Goal: Task Accomplishment & Management: Use online tool/utility

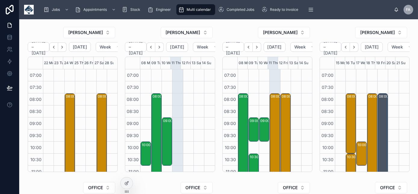
scroll to position [169, 0]
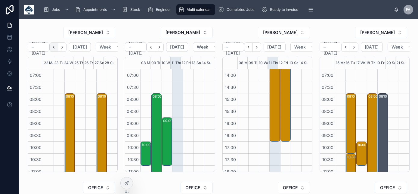
click at [58, 49] on button "Back" at bounding box center [53, 46] width 9 height 9
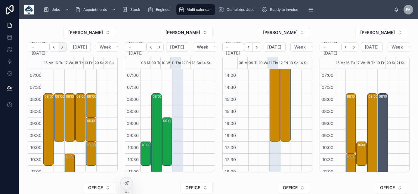
click at [64, 49] on icon "Next" at bounding box center [62, 47] width 5 height 5
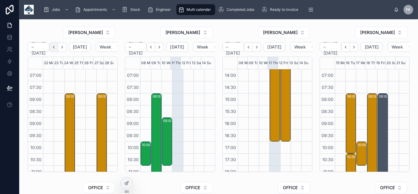
click at [56, 46] on icon "Back" at bounding box center [53, 47] width 5 height 5
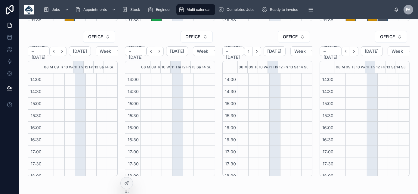
scroll to position [152, 0]
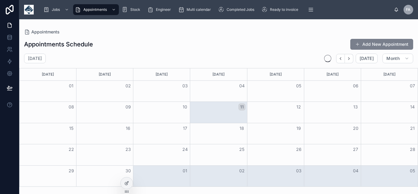
click at [370, 42] on button "Add New Appointment" at bounding box center [381, 44] width 63 height 11
